Goal: Task Accomplishment & Management: Use online tool/utility

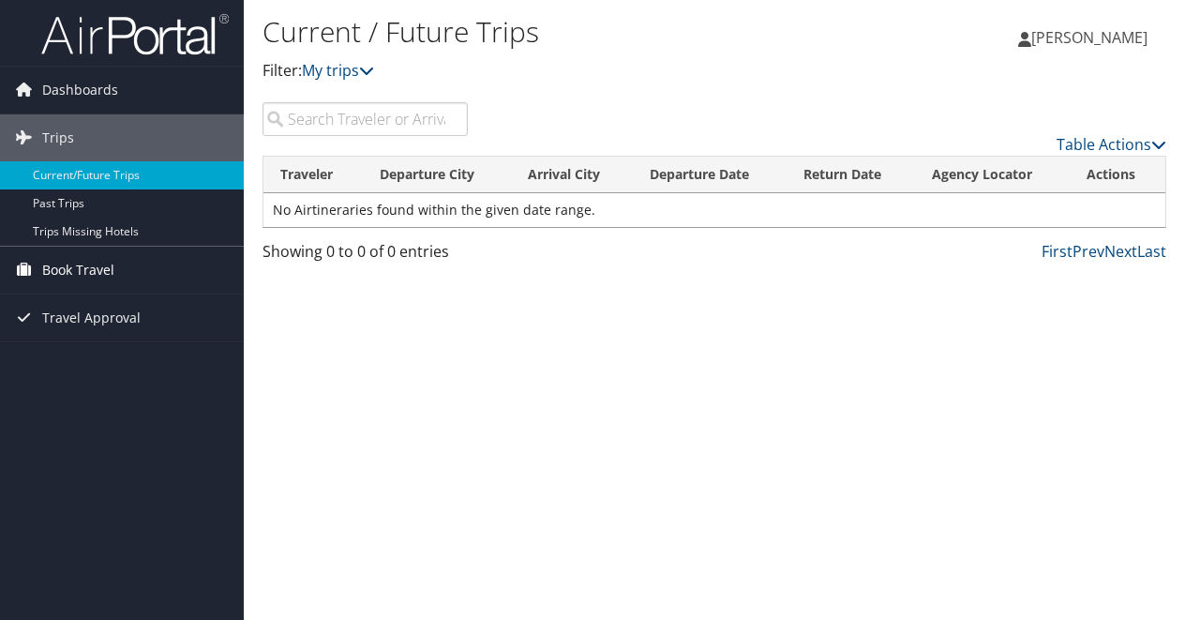
click at [97, 279] on span "Book Travel" at bounding box center [78, 270] width 72 height 47
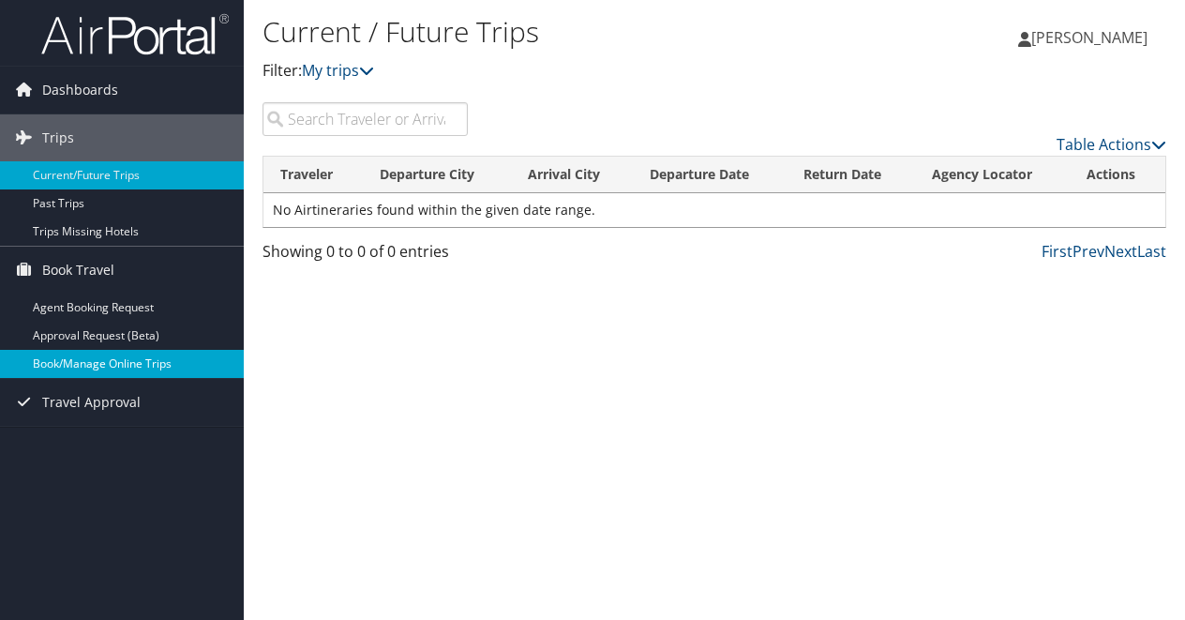
click at [116, 364] on link "Book/Manage Online Trips" at bounding box center [122, 364] width 244 height 28
